Goal: Task Accomplishment & Management: Use online tool/utility

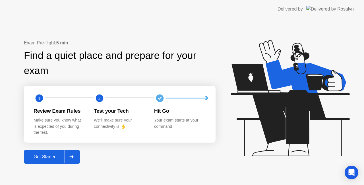
click at [55, 159] on div "Get Started" at bounding box center [45, 156] width 39 height 5
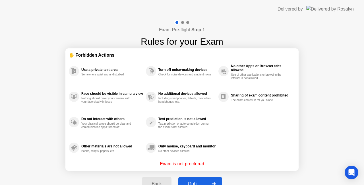
click at [197, 181] on div "Got it" at bounding box center [193, 183] width 27 height 5
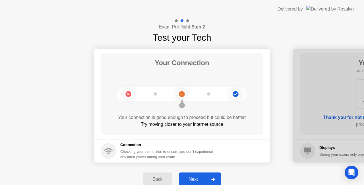
click at [200, 175] on button "Next" at bounding box center [200, 179] width 42 height 14
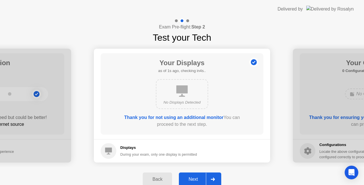
click at [200, 175] on button "Next" at bounding box center [200, 179] width 42 height 14
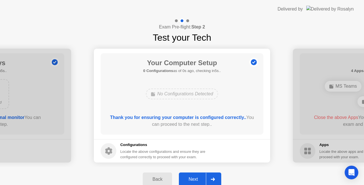
click at [200, 175] on button "Next" at bounding box center [200, 179] width 42 height 14
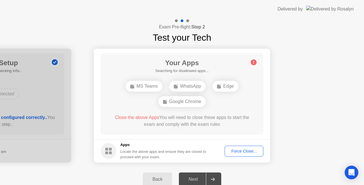
click at [239, 153] on div "Force Close..." at bounding box center [244, 151] width 35 height 5
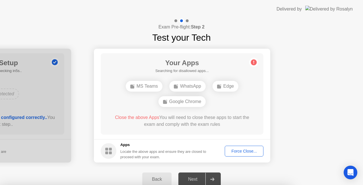
click at [239, 185] on div at bounding box center [181, 185] width 363 height 0
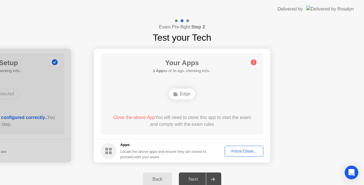
click at [240, 150] on div "Force Close..." at bounding box center [244, 151] width 35 height 5
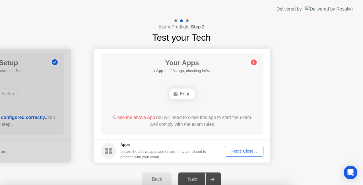
click at [240, 185] on div at bounding box center [181, 185] width 363 height 0
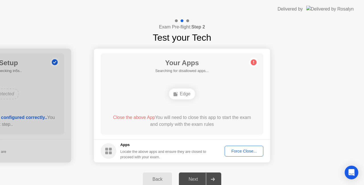
click at [233, 151] on div "Force Close..." at bounding box center [244, 151] width 35 height 5
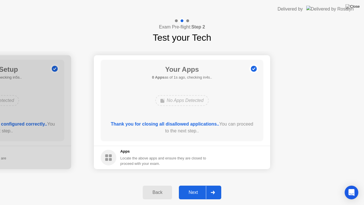
click at [188, 185] on div "Next" at bounding box center [193, 192] width 25 height 5
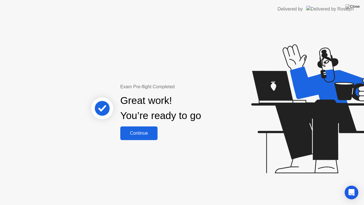
click at [140, 125] on div "Great work! You’re ready to go" at bounding box center [161, 108] width 154 height 36
click at [139, 127] on button "Continue" at bounding box center [138, 133] width 37 height 14
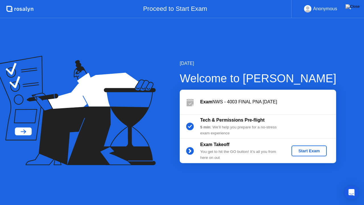
click at [307, 150] on div "Start Exam" at bounding box center [309, 150] width 30 height 5
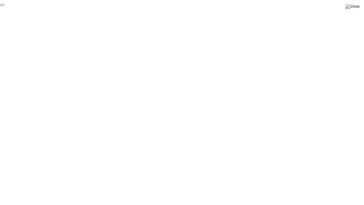
click at [5, 6] on button "End Proctoring Session" at bounding box center [2, 5] width 5 height 2
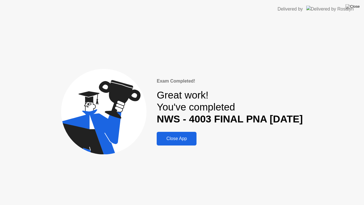
click at [180, 137] on div "Close App" at bounding box center [176, 138] width 36 height 5
